Goal: Transaction & Acquisition: Purchase product/service

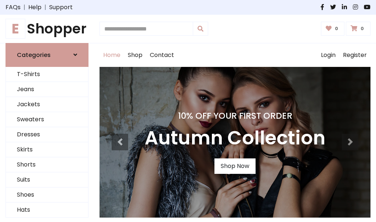
click at [188, 111] on h4 "10% Off Your First Order" at bounding box center [235, 116] width 181 height 10
click at [235, 166] on link "Shop Now" at bounding box center [235, 165] width 41 height 15
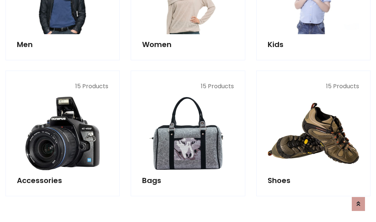
scroll to position [733, 0]
